Goal: Use online tool/utility: Utilize a website feature to perform a specific function

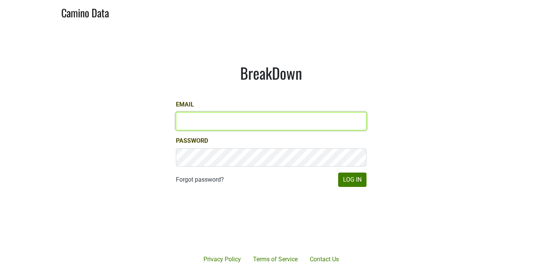
type input "[PERSON_NAME][EMAIL_ADDRESS][DOMAIN_NAME]"
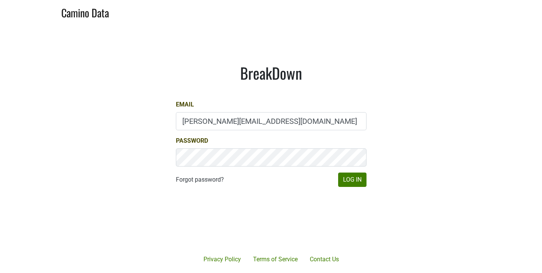
click at [362, 189] on div "BreakDown Email [EMAIL_ADDRESS][DOMAIN_NAME] Password Forgot password? Log In" at bounding box center [271, 125] width 227 height 159
click at [361, 187] on button "Log In" at bounding box center [352, 180] width 28 height 14
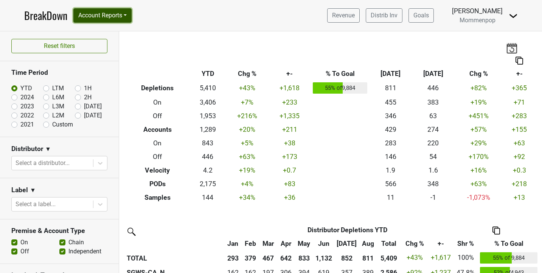
click at [113, 15] on button "Account Reports" at bounding box center [102, 15] width 58 height 14
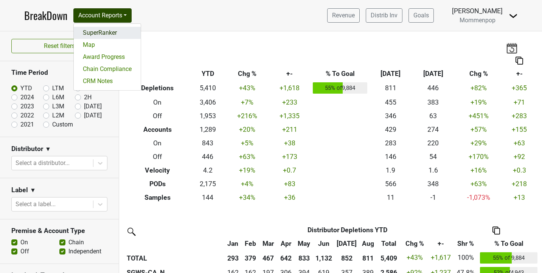
click at [123, 29] on link "SuperRanker" at bounding box center [107, 33] width 67 height 12
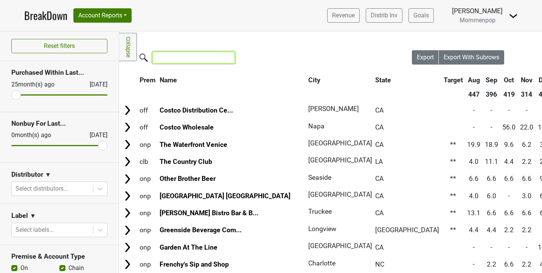
click at [168, 58] on input "search" at bounding box center [193, 58] width 82 height 12
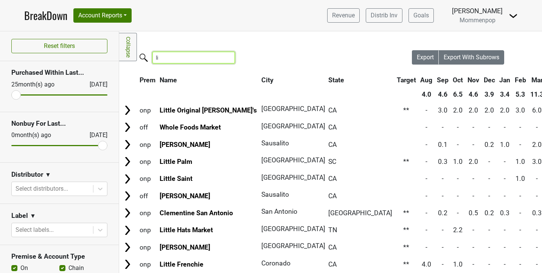
type input "l"
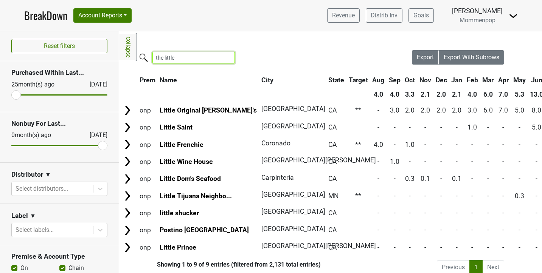
type input "the little"
